Goal: Book appointment/travel/reservation

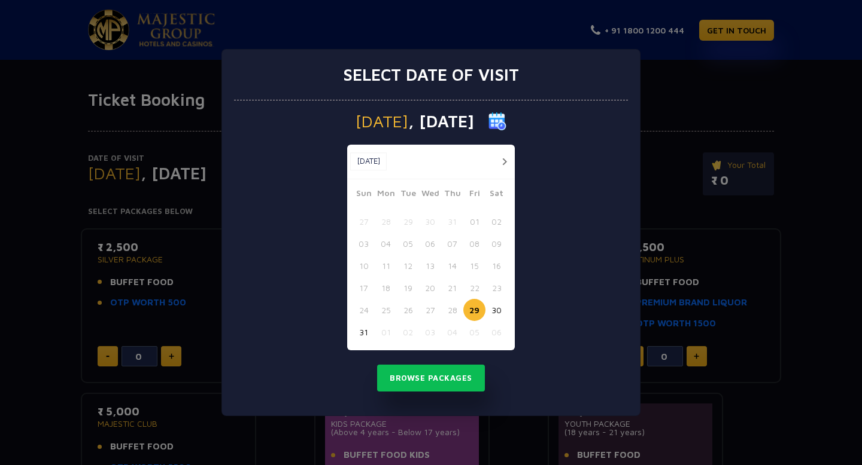
click at [498, 160] on button "button" at bounding box center [504, 161] width 15 height 15
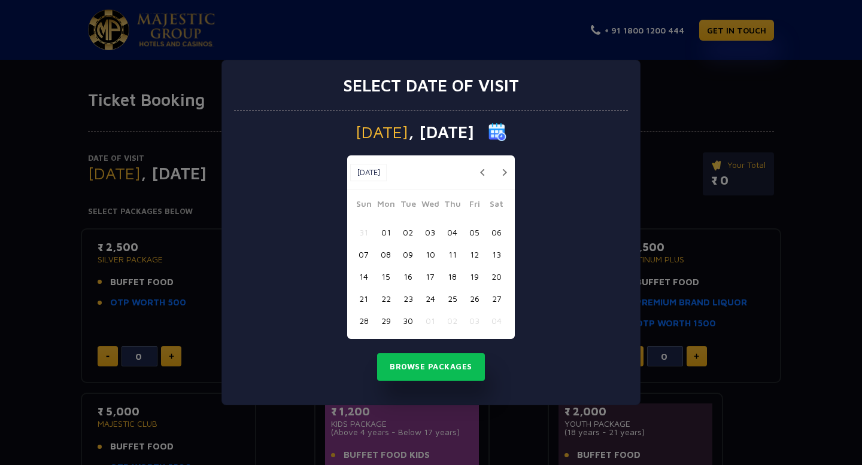
click at [408, 252] on button "09" at bounding box center [408, 255] width 22 height 22
click at [427, 355] on button "Browse Packages" at bounding box center [431, 368] width 108 height 28
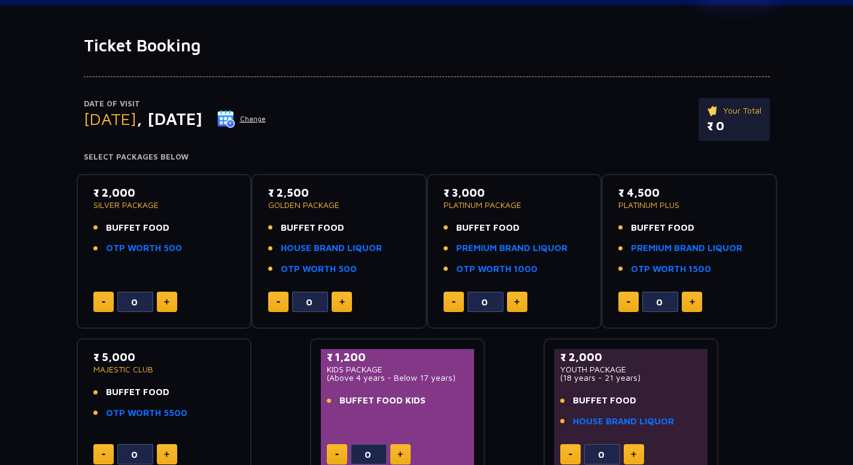
scroll to position [182, 0]
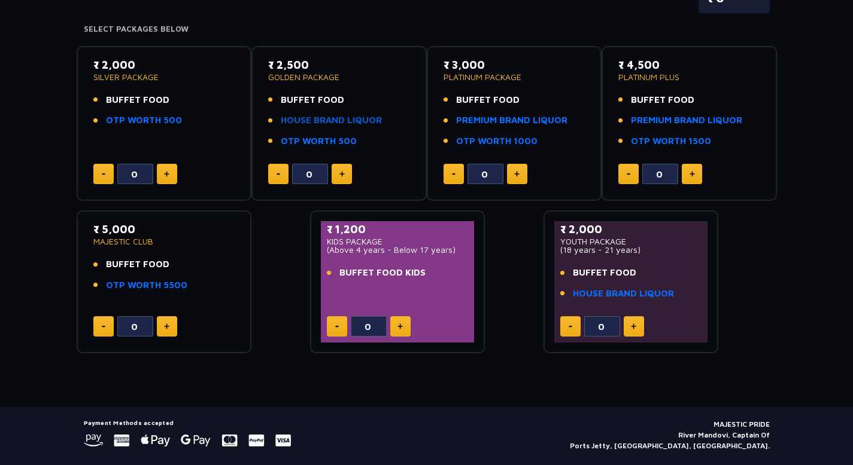
click at [342, 123] on link "HOUSE BRAND LIQUOR" at bounding box center [331, 121] width 101 height 14
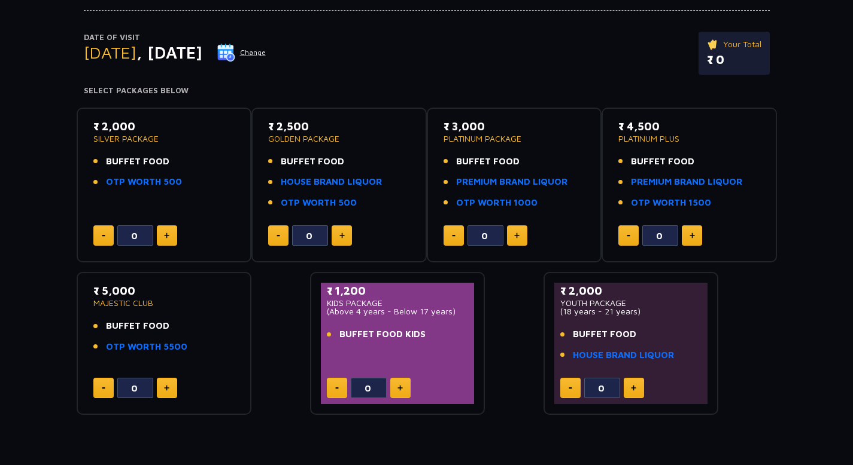
scroll to position [120, 0]
click at [515, 237] on img at bounding box center [516, 236] width 5 height 6
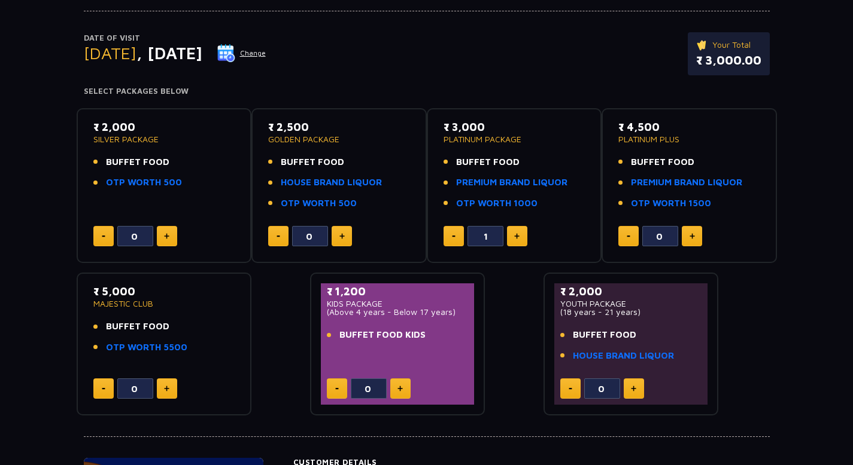
click at [515, 237] on img at bounding box center [516, 236] width 5 height 6
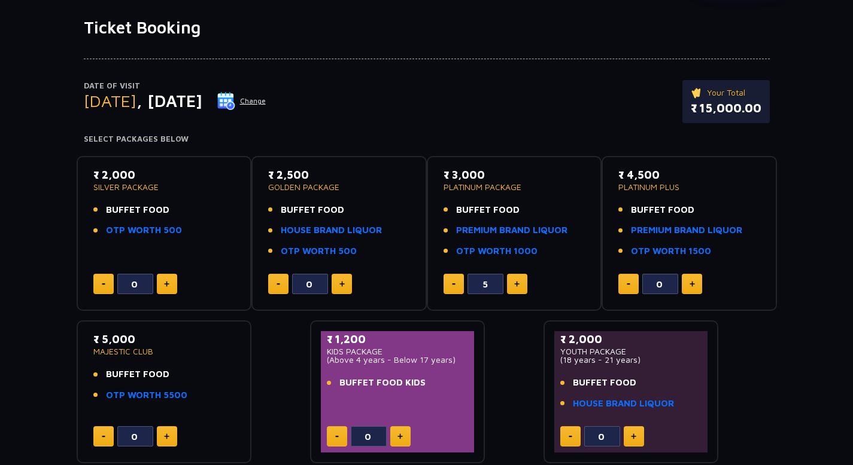
scroll to position [72, 0]
click at [463, 282] on button at bounding box center [453, 284] width 20 height 20
click at [460, 284] on button at bounding box center [453, 284] width 20 height 20
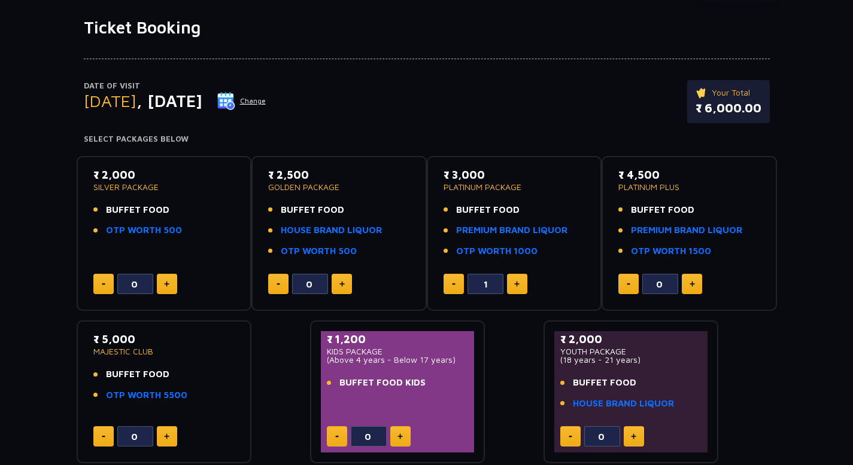
click at [460, 284] on button at bounding box center [453, 284] width 20 height 20
type input "0"
click at [460, 284] on button at bounding box center [453, 284] width 20 height 20
click at [689, 286] on img at bounding box center [691, 284] width 5 height 6
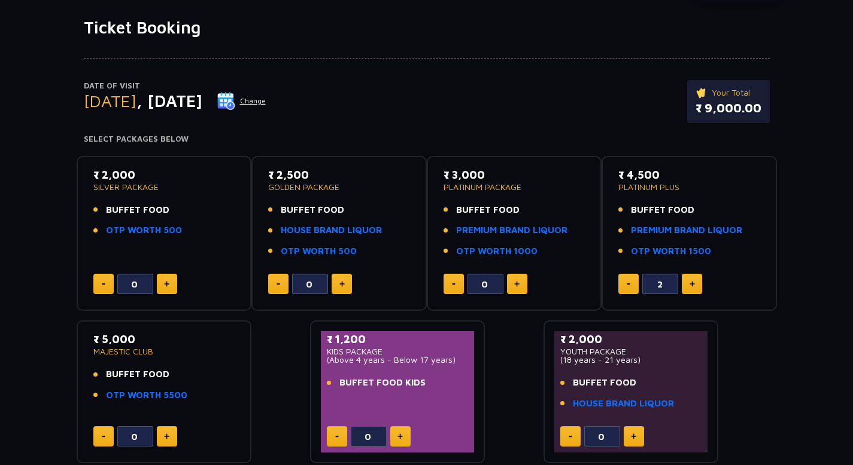
click at [689, 286] on img at bounding box center [691, 284] width 5 height 6
type input "5"
